Goal: Information Seeking & Learning: Find specific fact

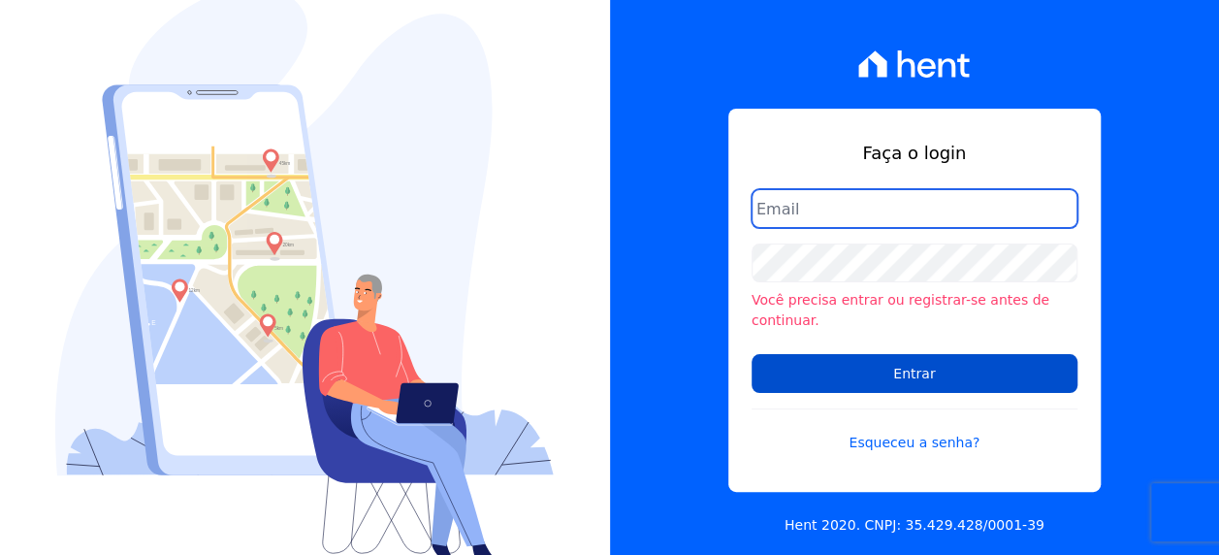
type input "[PERSON_NAME][EMAIL_ADDRESS][PERSON_NAME][DOMAIN_NAME]"
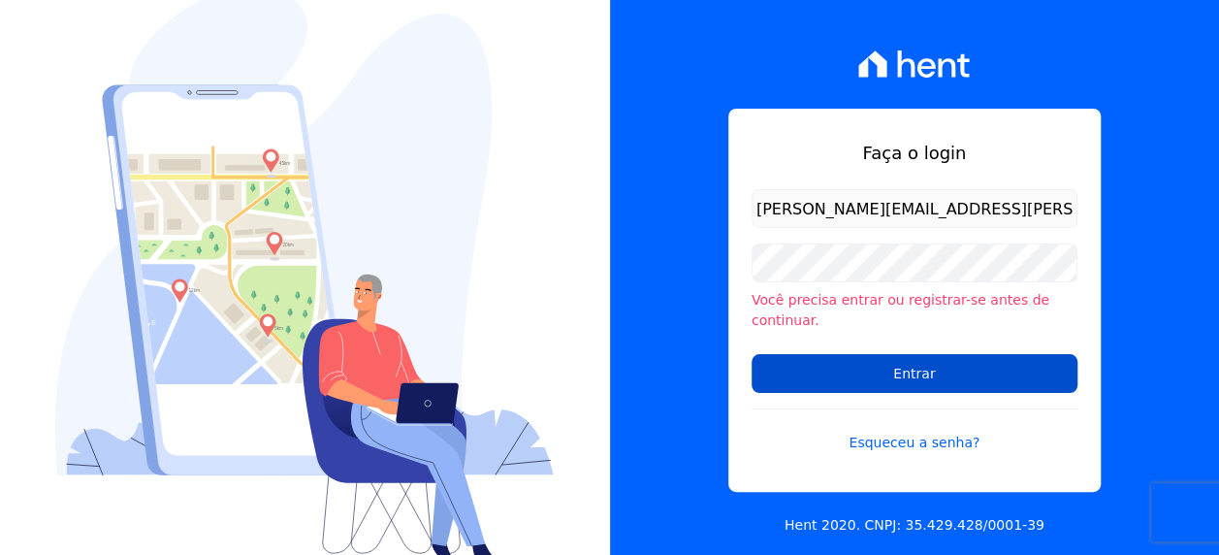
click at [898, 366] on input "Entrar" at bounding box center [915, 373] width 326 height 39
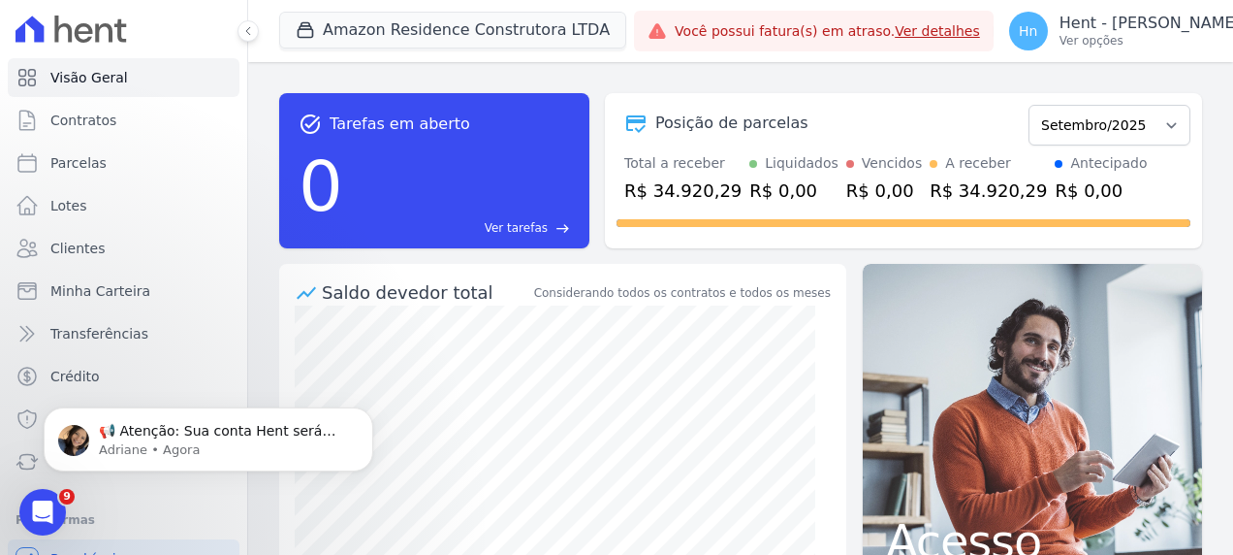
click at [1119, 74] on div "task_alt Tarefas em aberto 0 Ver tarefas east Posição de parcelas Dezembro/2022…" at bounding box center [740, 308] width 985 height 493
click at [487, 41] on button "Amazon Residence Construtora LTDA" at bounding box center [452, 30] width 347 height 37
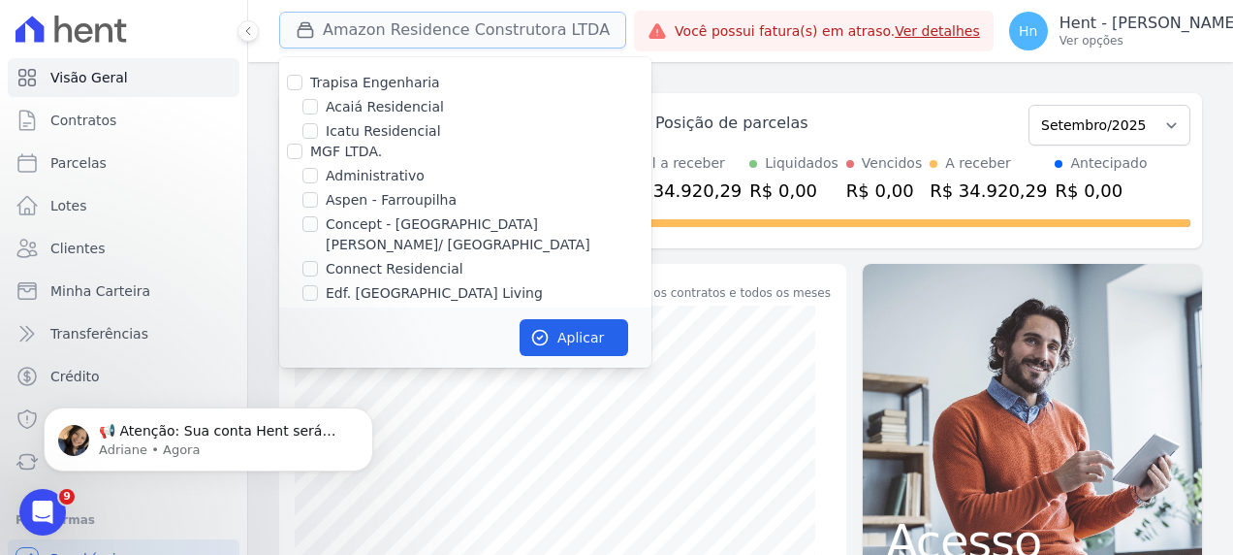
click at [479, 22] on button "Amazon Residence Construtora LTDA" at bounding box center [452, 30] width 347 height 37
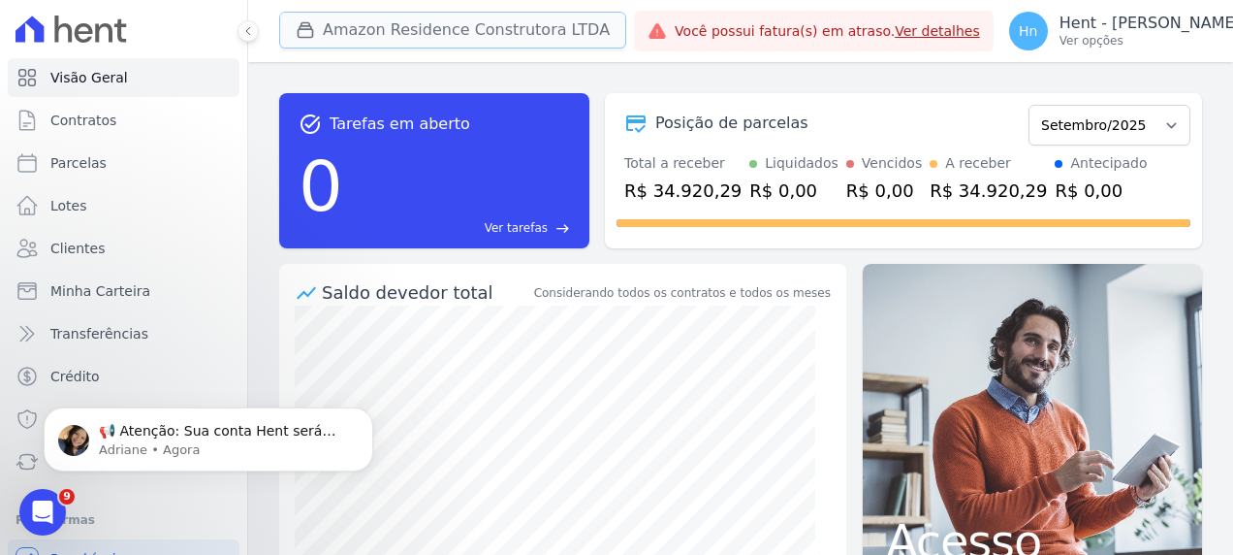
click at [502, 26] on button "Amazon Residence Construtora LTDA" at bounding box center [452, 30] width 347 height 37
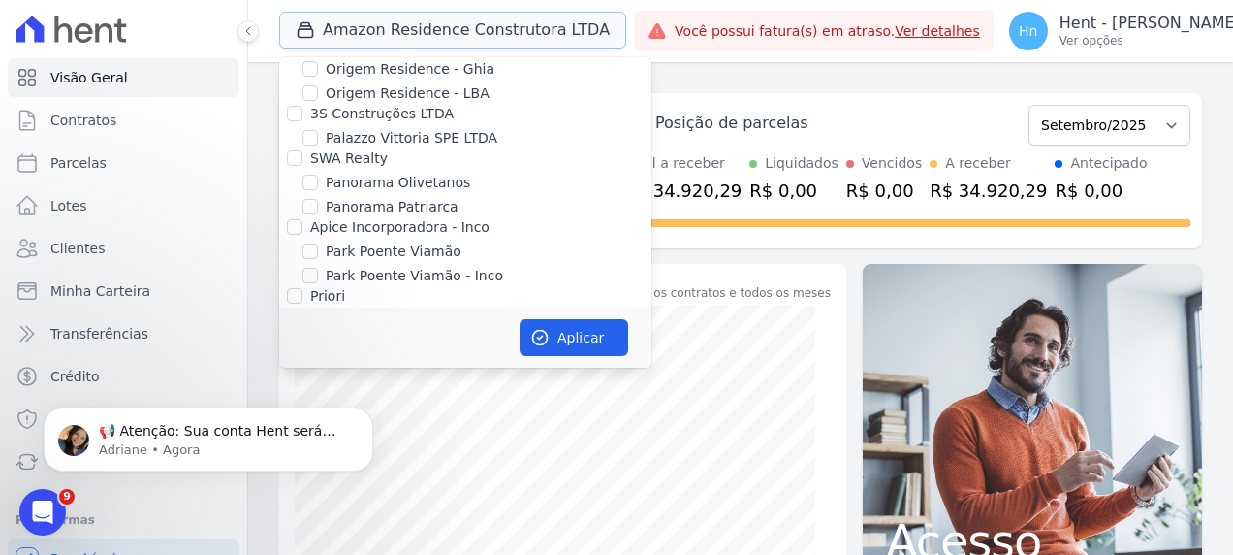
scroll to position [7235, 0]
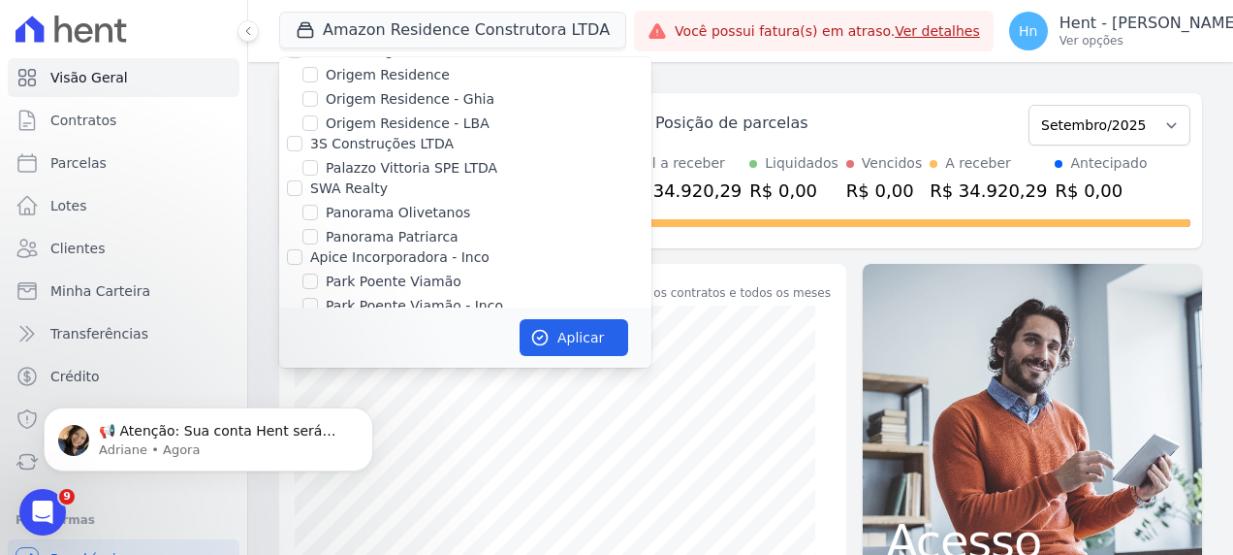
click at [421, 452] on label "PROSPERARE EMPREENDIMENTOS E SERVICOS LTDA" at bounding box center [468, 470] width 317 height 36
click at [303, 452] on input "PROSPERARE EMPREENDIMENTOS E SERVICOS LTDA" at bounding box center [295, 460] width 16 height 16
checkbox input "true"
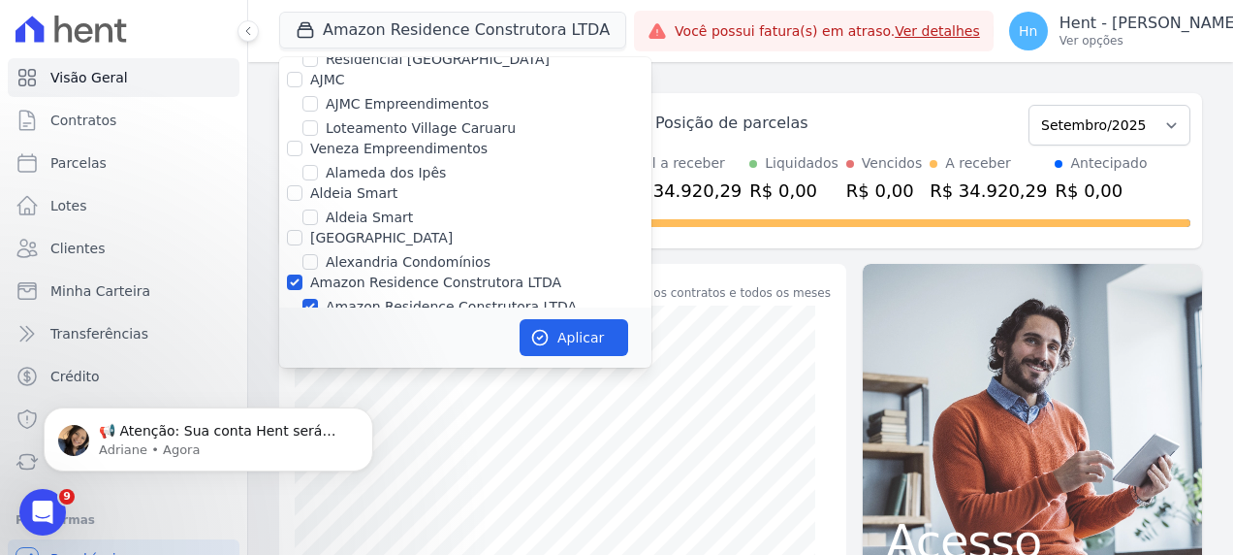
scroll to position [738, 0]
click at [294, 275] on input "Amazon Residence Construtora LTDA" at bounding box center [295, 283] width 16 height 16
checkbox input "false"
click at [579, 324] on button "Aplicar" at bounding box center [574, 337] width 109 height 37
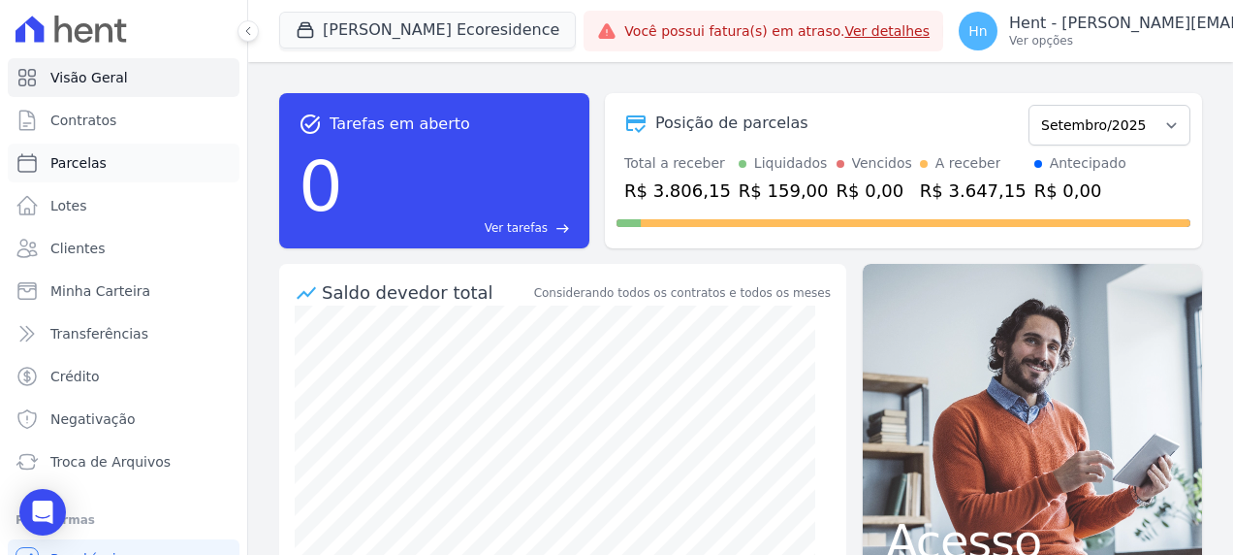
click at [101, 161] on link "Parcelas" at bounding box center [124, 163] width 232 height 39
select select
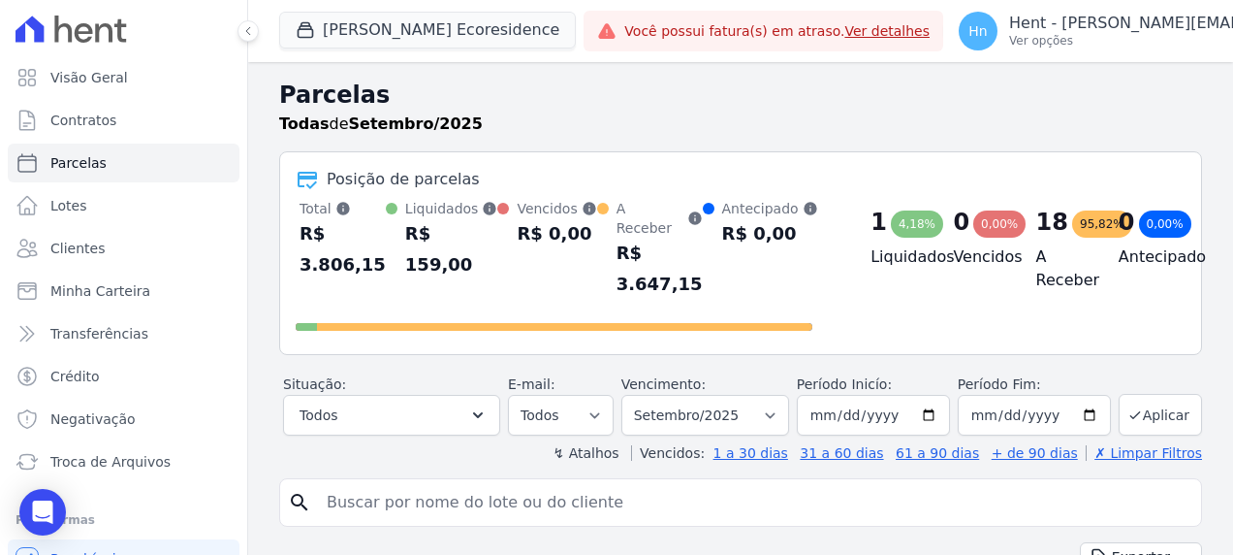
click at [465, 484] on input "search" at bounding box center [754, 502] width 879 height 39
paste input "[PERSON_NAME] [PERSON_NAME] [PERSON_NAME] Login - Hent"
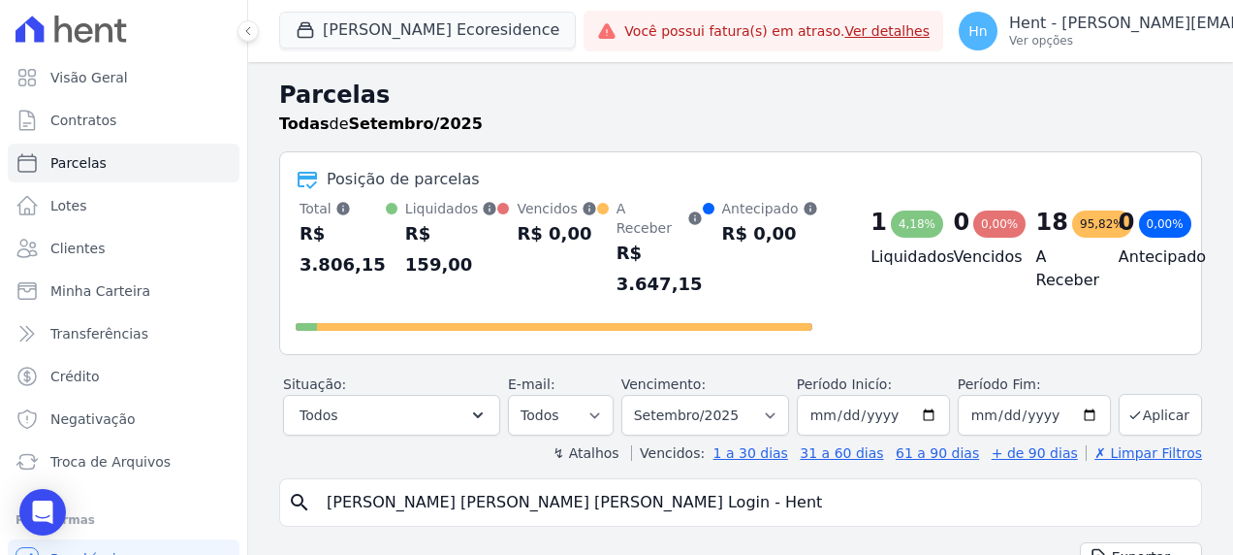
type input "[PERSON_NAME] [PERSON_NAME] [PERSON_NAME] Login - Hent"
select select
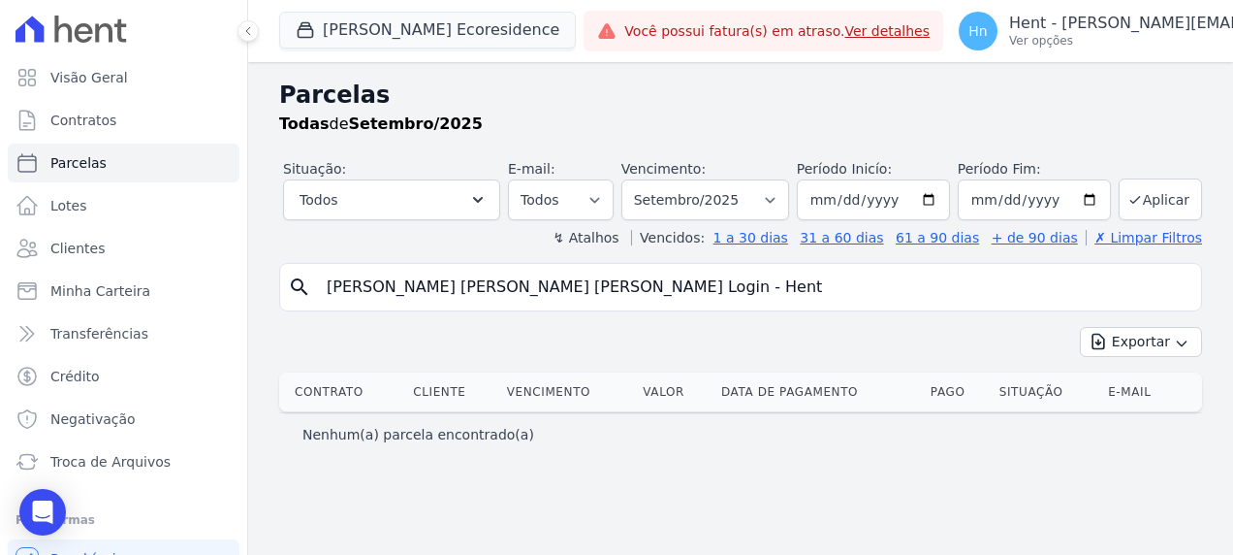
drag, startPoint x: 642, startPoint y: 287, endPoint x: 837, endPoint y: 262, distance: 196.5
click at [837, 263] on div "search [PERSON_NAME] [PERSON_NAME] [PERSON_NAME] Login - Hent" at bounding box center [740, 287] width 923 height 48
type input "[PERSON_NAME] [PERSON_NAME] [PERSON_NAME]"
select select
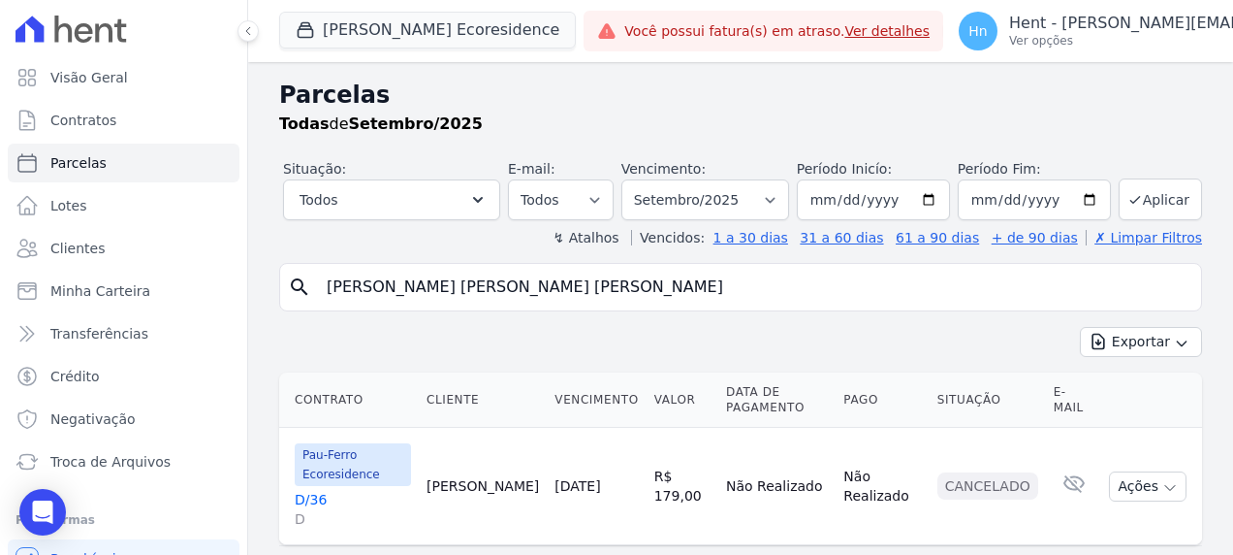
click at [314, 495] on link "D/36 D" at bounding box center [353, 509] width 116 height 39
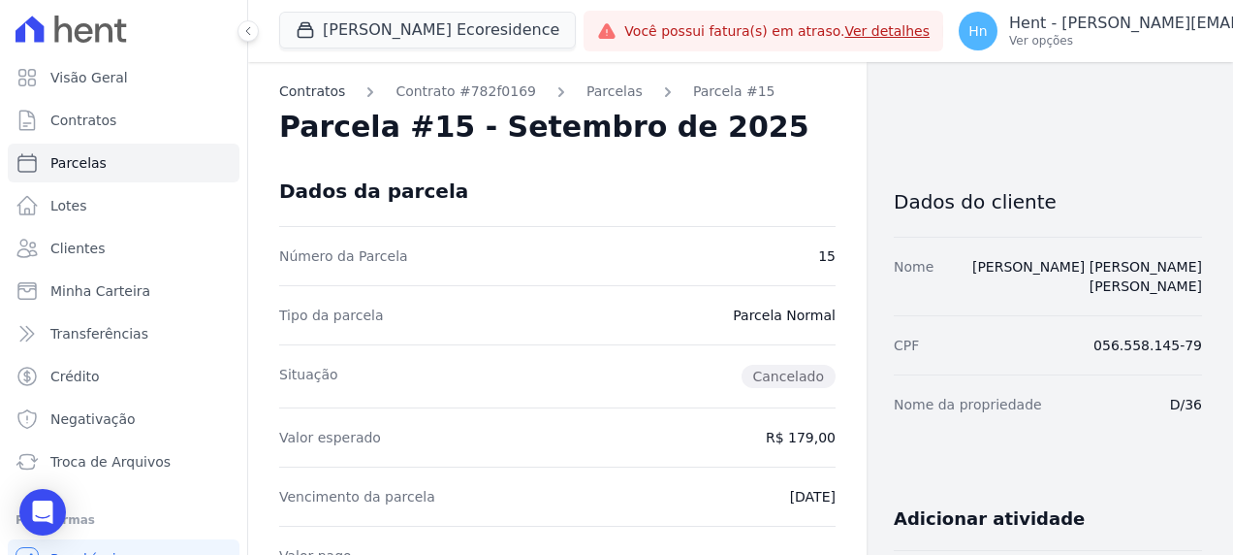
click at [315, 97] on link "Contratos" at bounding box center [312, 91] width 66 height 20
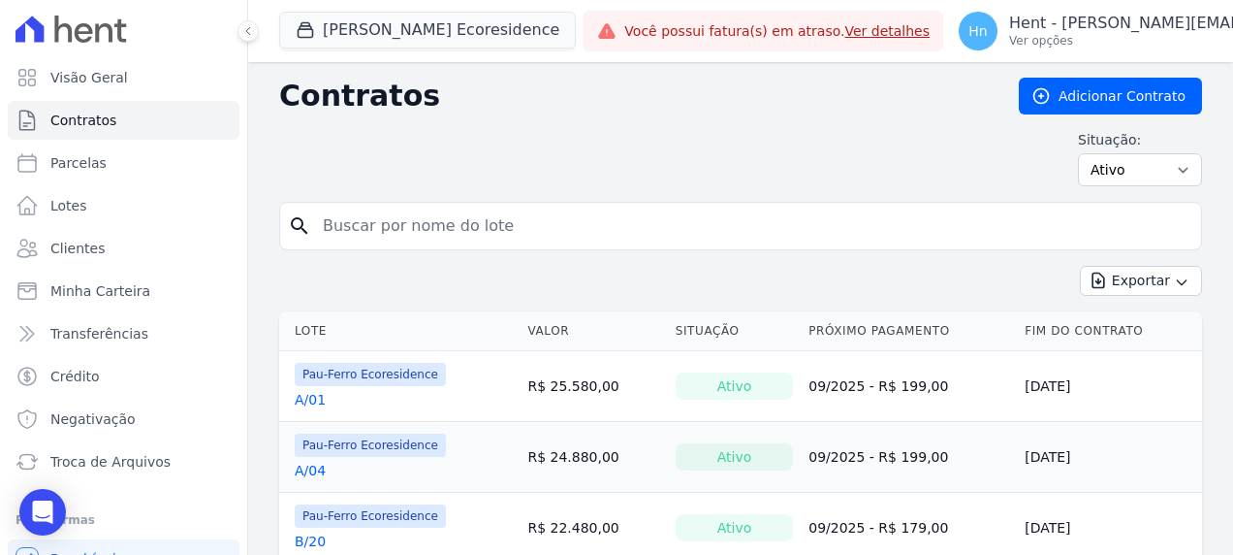
click at [467, 225] on input "search" at bounding box center [752, 226] width 882 height 39
paste input "[PERSON_NAME] [PERSON_NAME] [PERSON_NAME] Login - Hent"
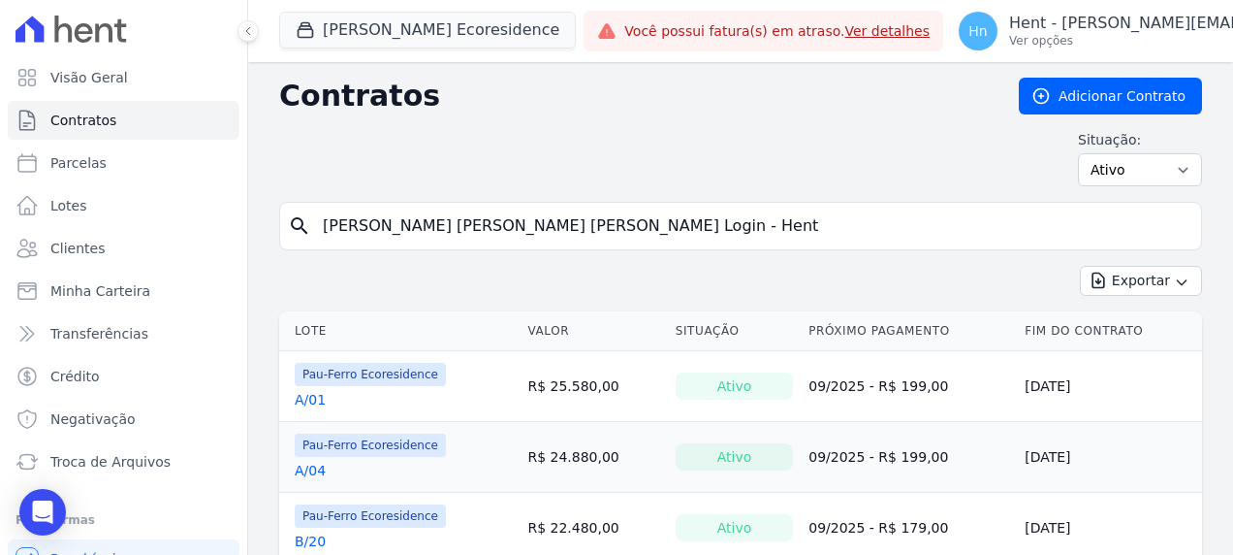
drag, startPoint x: 639, startPoint y: 228, endPoint x: 816, endPoint y: 222, distance: 177.6
click at [816, 222] on input "[PERSON_NAME] [PERSON_NAME] [PERSON_NAME] Login - Hent" at bounding box center [752, 226] width 882 height 39
type input "[PERSON_NAME] [PERSON_NAME] [PERSON_NAME]"
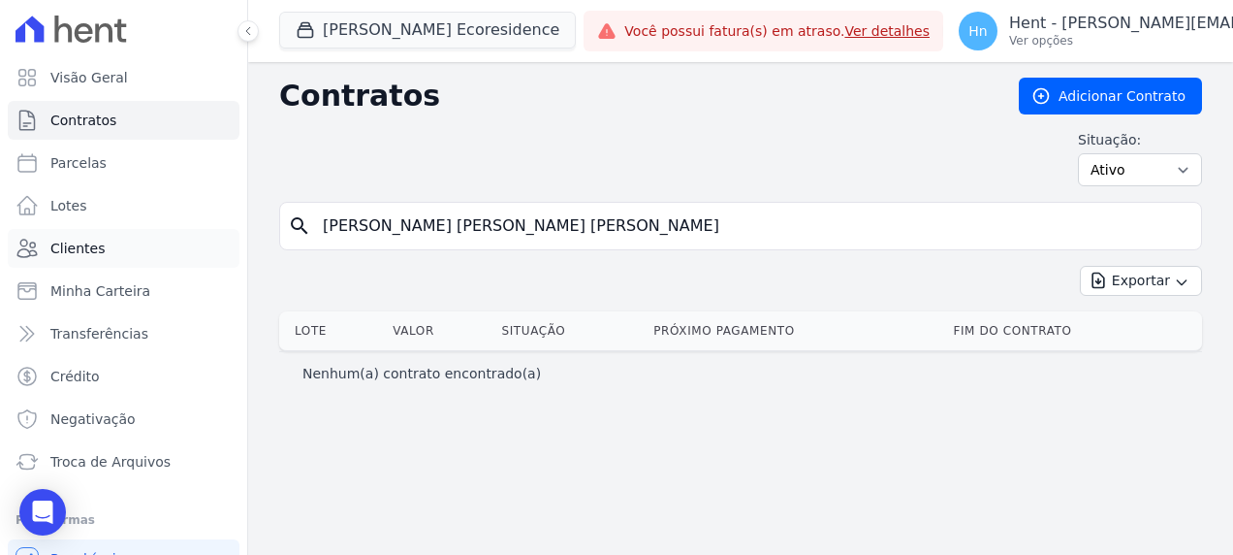
click at [111, 257] on link "Clientes" at bounding box center [124, 248] width 232 height 39
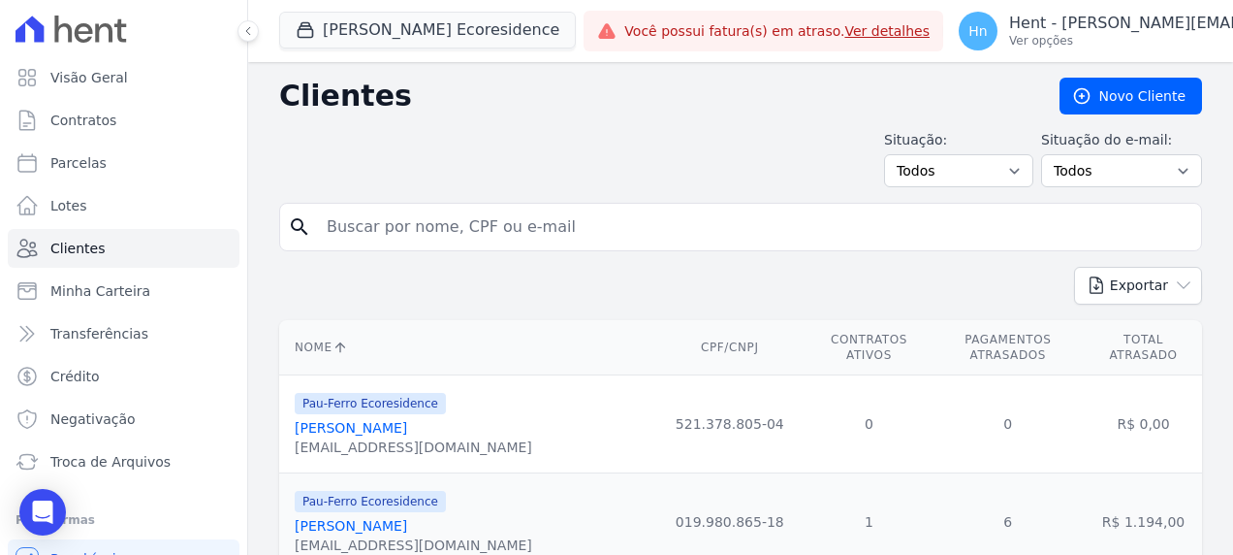
click at [392, 225] on input "search" at bounding box center [754, 227] width 879 height 39
paste input "[PERSON_NAME] [PERSON_NAME] [PERSON_NAME] Login - Hent"
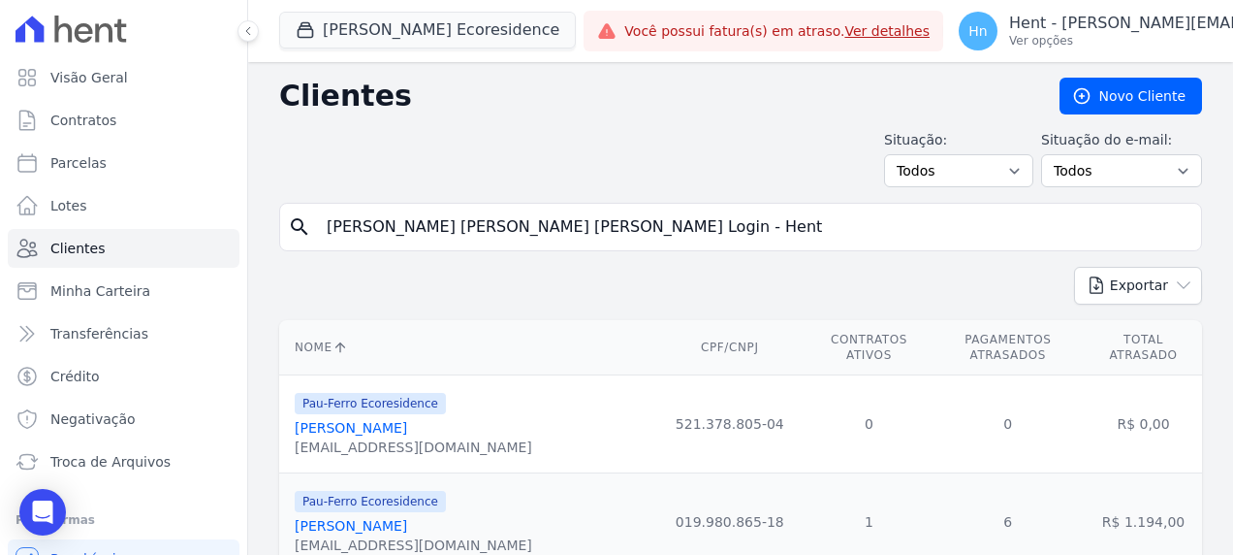
drag, startPoint x: 642, startPoint y: 223, endPoint x: 819, endPoint y: 218, distance: 177.5
click at [819, 218] on input "[PERSON_NAME] [PERSON_NAME] [PERSON_NAME] Login - Hent" at bounding box center [754, 227] width 879 height 39
type input "[PERSON_NAME] [PERSON_NAME] [PERSON_NAME]"
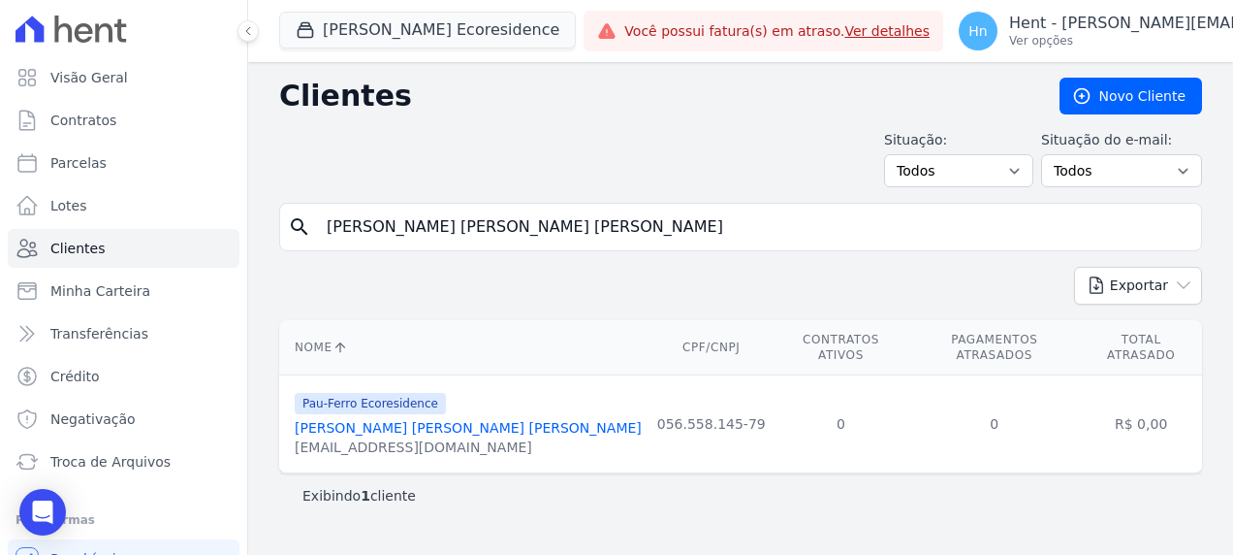
click at [523, 420] on link "[PERSON_NAME] [PERSON_NAME] [PERSON_NAME]" at bounding box center [468, 428] width 347 height 16
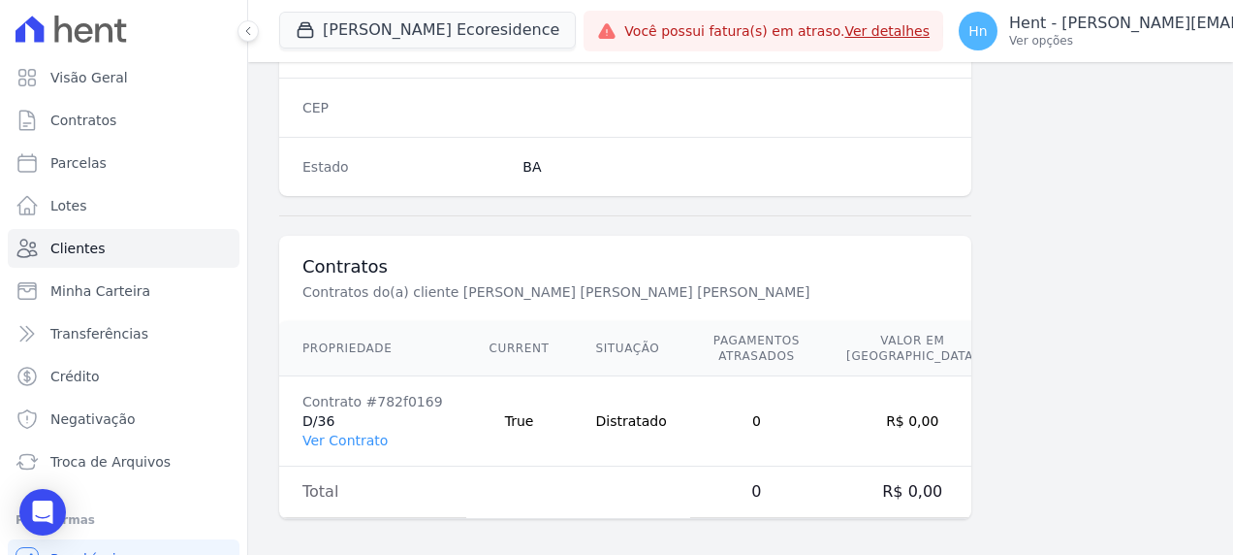
scroll to position [1265, 0]
click at [345, 434] on link "Ver Contrato" at bounding box center [345, 440] width 85 height 16
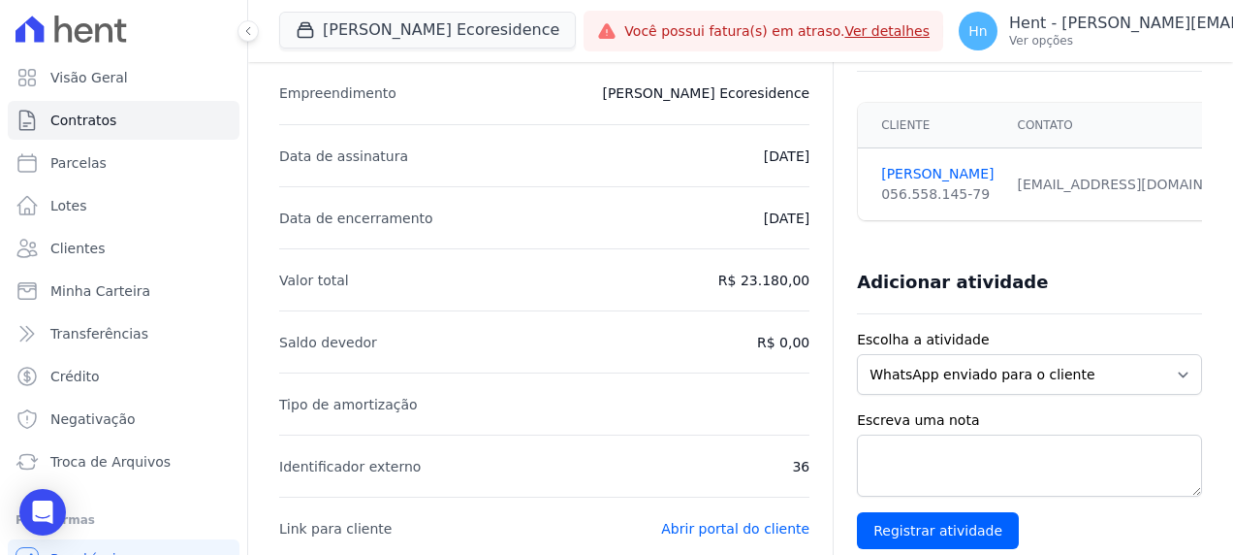
scroll to position [194, 0]
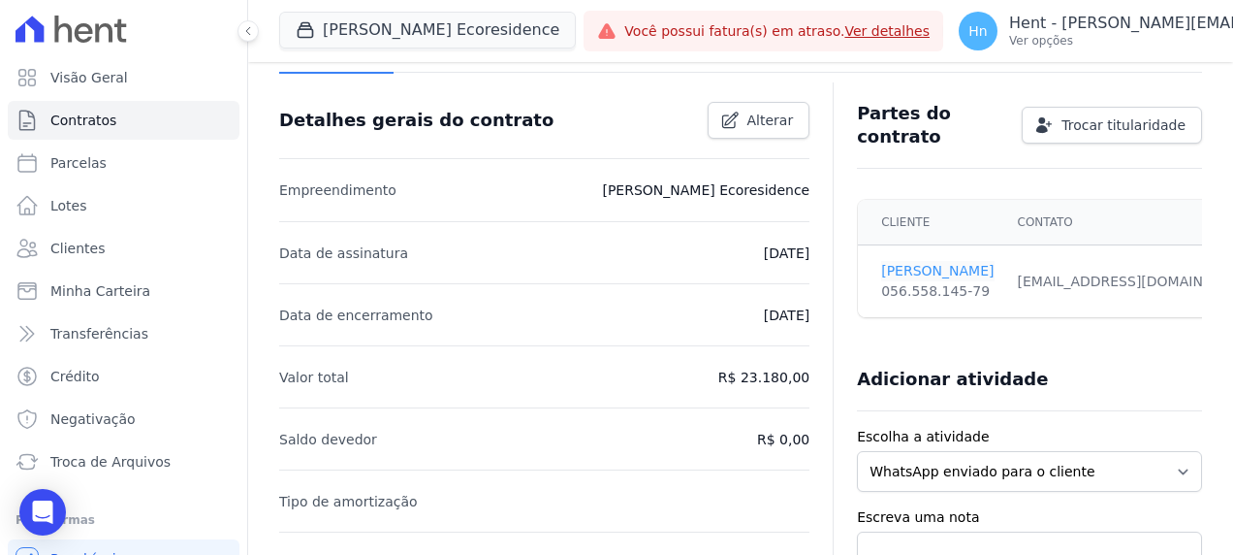
click at [939, 261] on link "[PERSON_NAME]" at bounding box center [937, 271] width 112 height 20
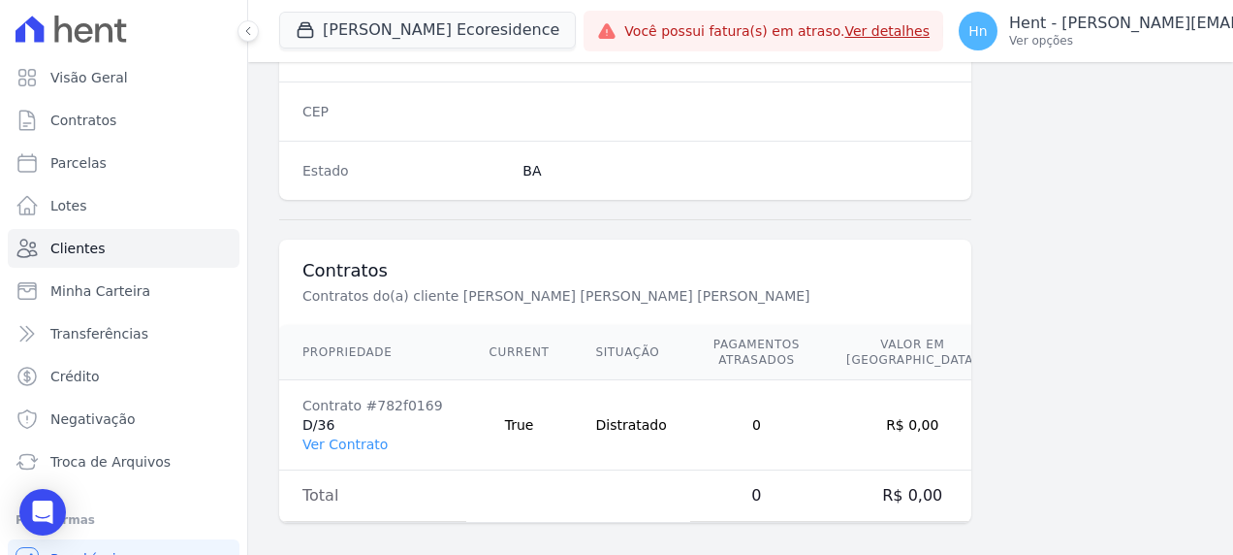
scroll to position [1265, 0]
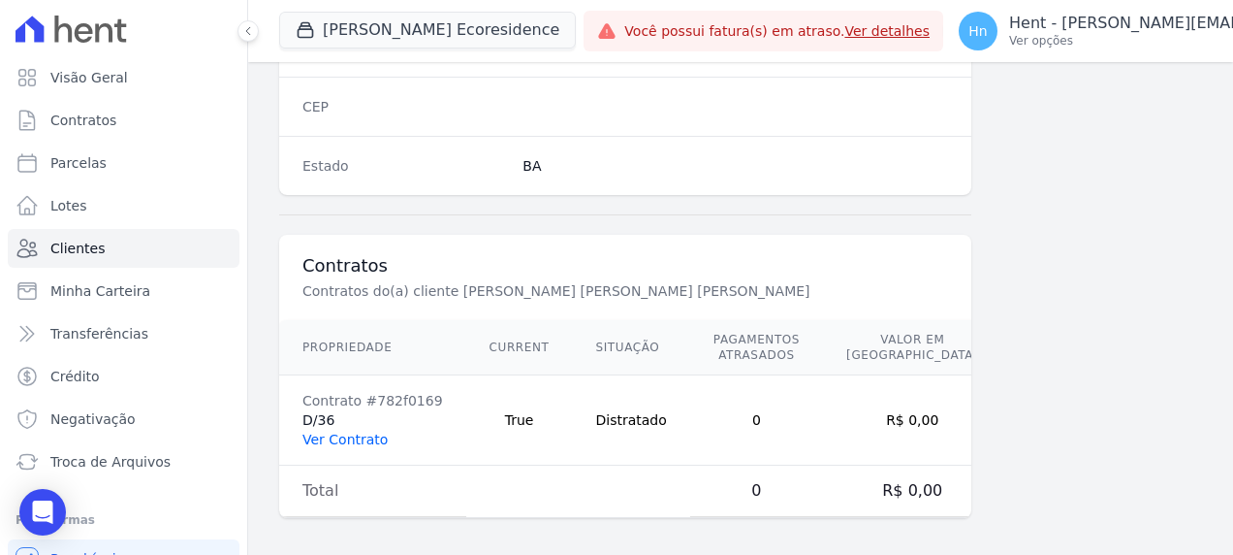
click at [361, 432] on link "Ver Contrato" at bounding box center [345, 440] width 85 height 16
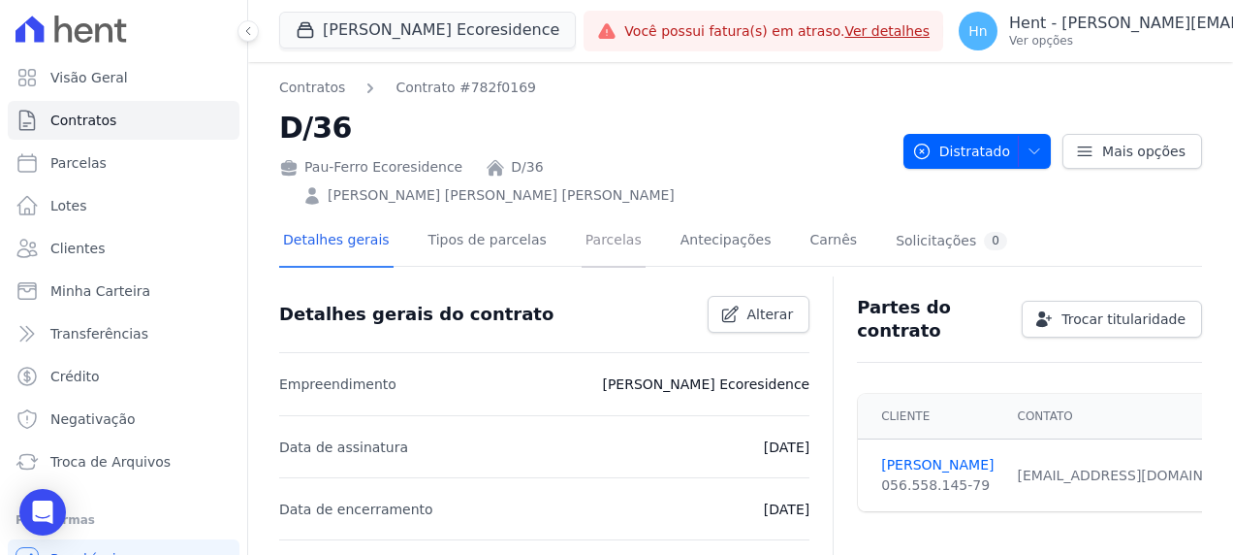
click at [591, 217] on link "Parcelas" at bounding box center [614, 241] width 64 height 51
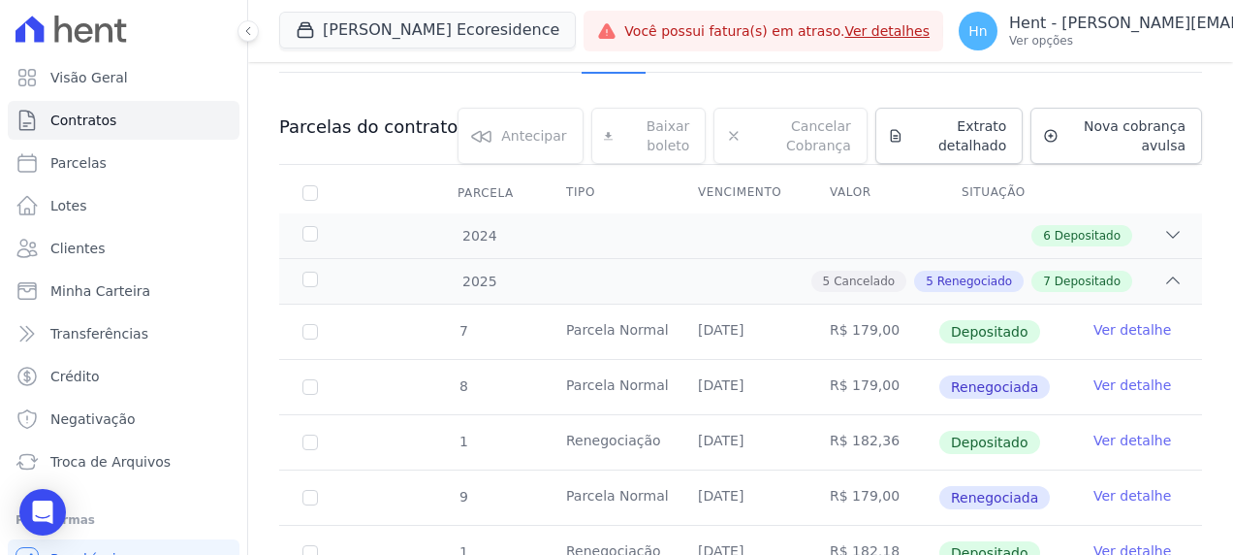
scroll to position [97, 0]
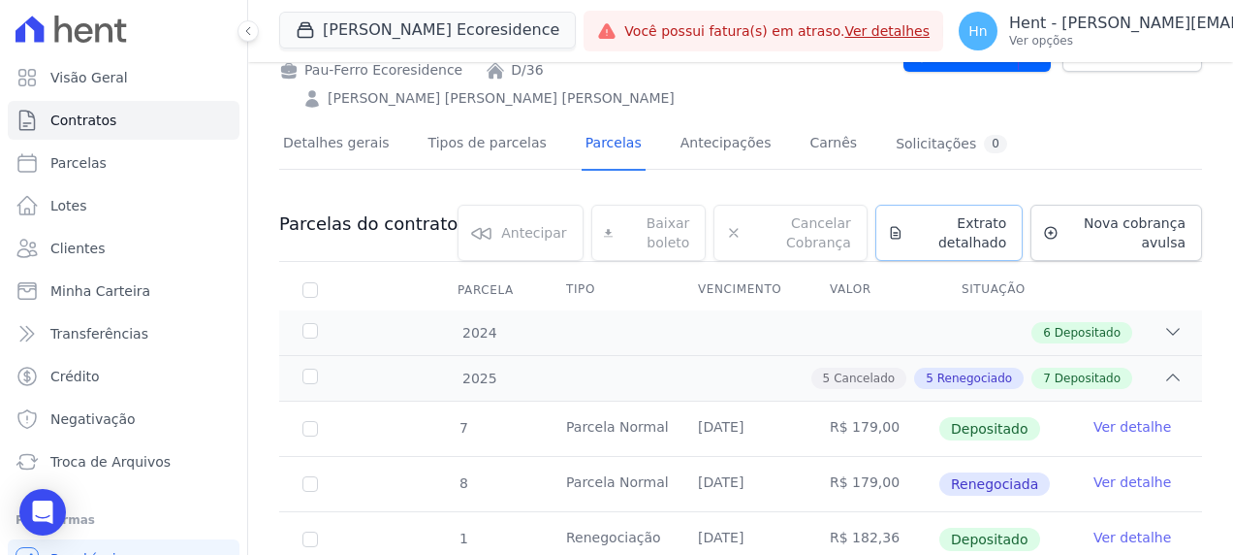
click at [942, 213] on span "Extrato detalhado" at bounding box center [960, 232] width 96 height 39
click at [1153, 216] on span "Exportar PDF" at bounding box center [1171, 225] width 102 height 19
click at [1169, 120] on div "Detalhes gerais Tipos de parcelas [GEOGRAPHIC_DATA] Antecipações [PERSON_NAME] …" at bounding box center [740, 144] width 923 height 48
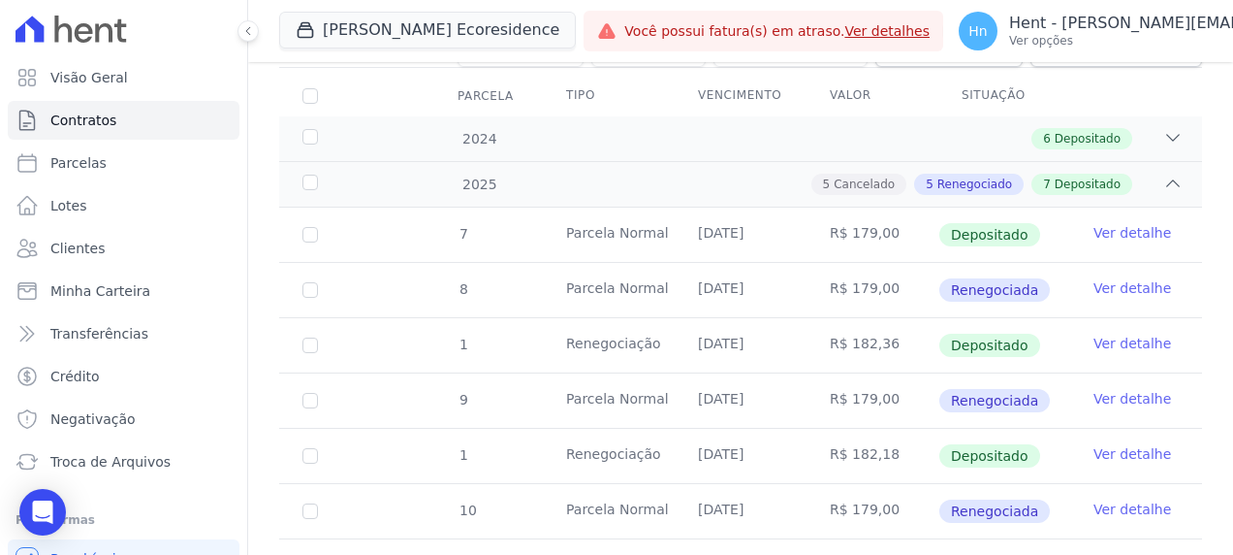
scroll to position [0, 0]
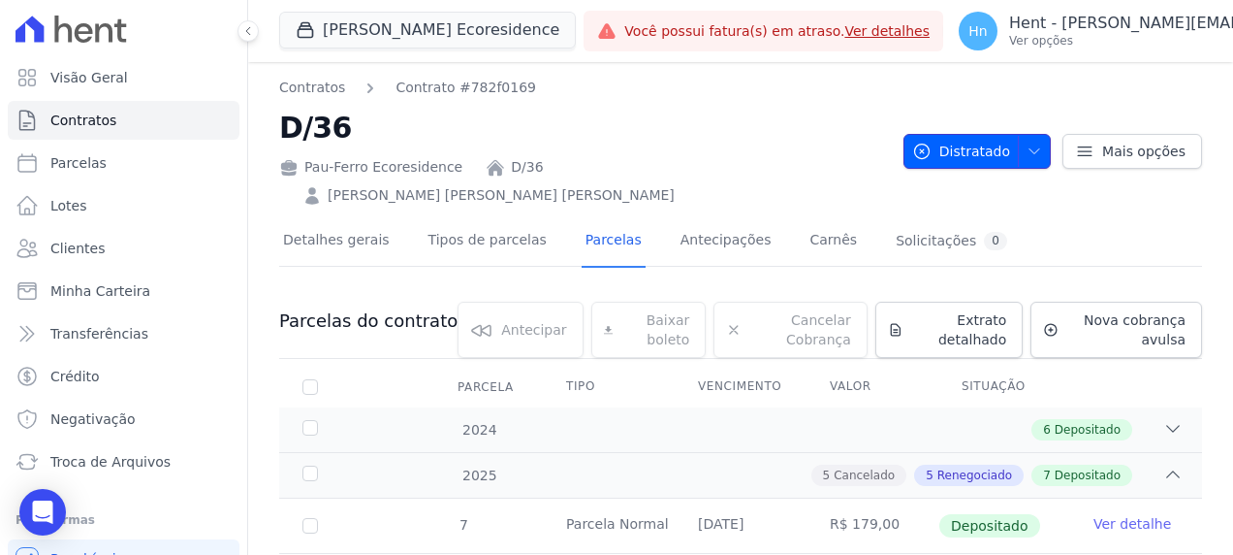
click at [1033, 144] on icon "button" at bounding box center [1035, 152] width 16 height 16
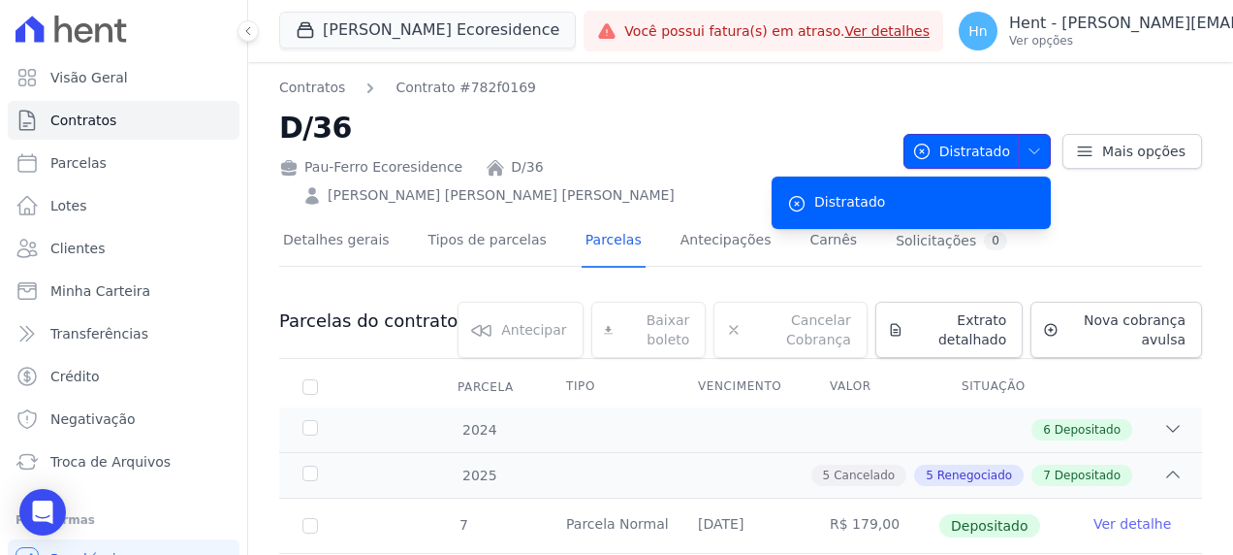
click at [952, 138] on span "Distratado" at bounding box center [961, 151] width 98 height 35
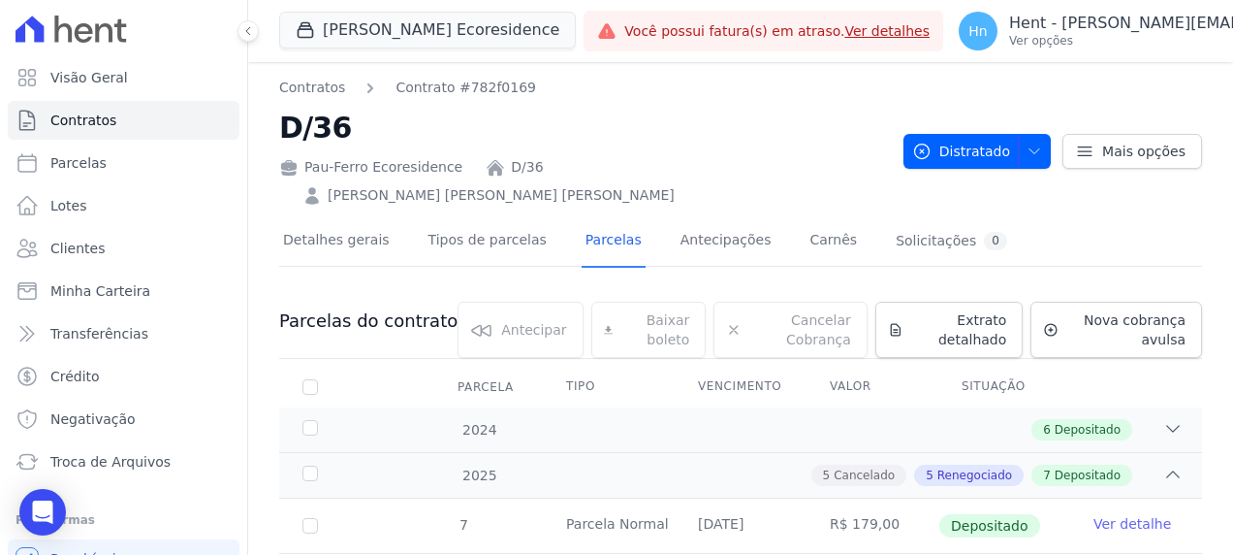
click at [1051, 169] on div "Contratos Contrato #782f0169 D/36 Pau-Ferro Ecoresidence D/36 [PERSON_NAME] [PE…" at bounding box center [740, 142] width 923 height 128
click at [722, 107] on h2 "D/36" at bounding box center [583, 128] width 609 height 44
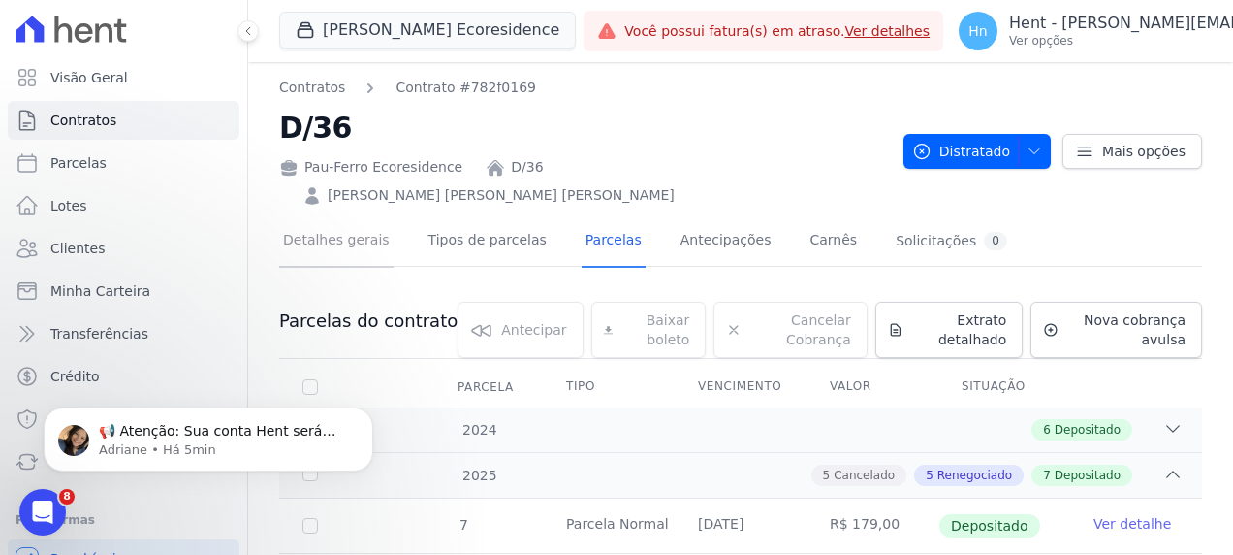
click at [343, 216] on link "Detalhes gerais" at bounding box center [336, 241] width 114 height 51
